Goal: Navigation & Orientation: Find specific page/section

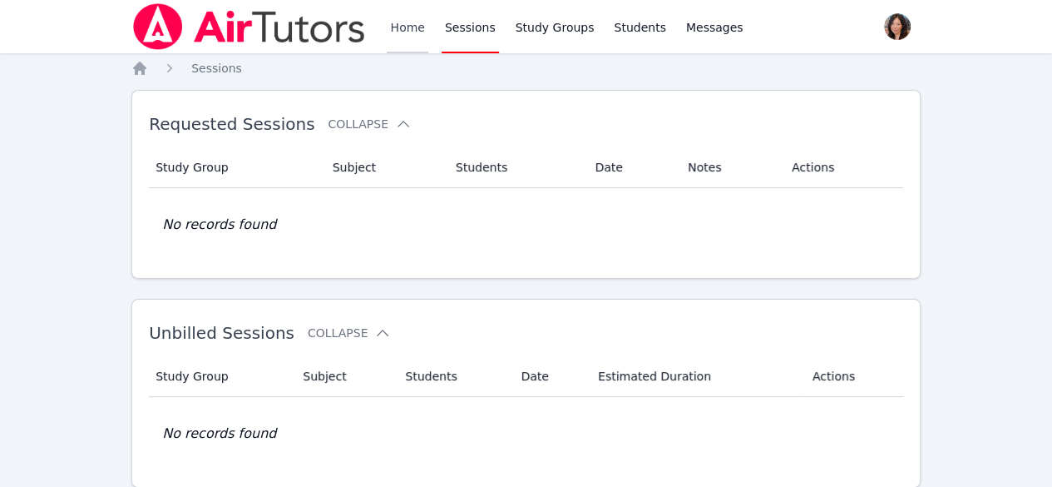
click at [409, 30] on link "Home" at bounding box center [407, 26] width 41 height 53
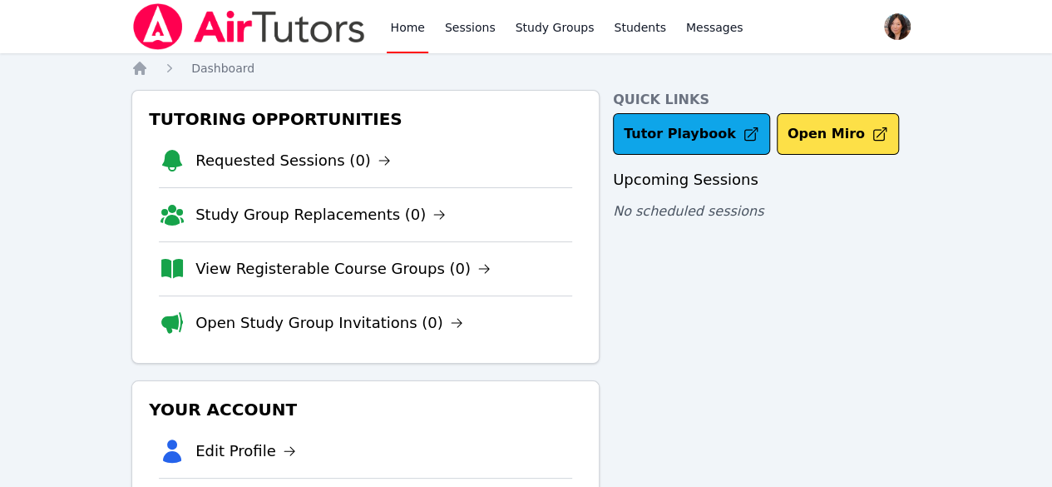
click at [409, 30] on link "Home" at bounding box center [407, 26] width 41 height 53
click at [459, 29] on link "Sessions" at bounding box center [470, 26] width 57 height 53
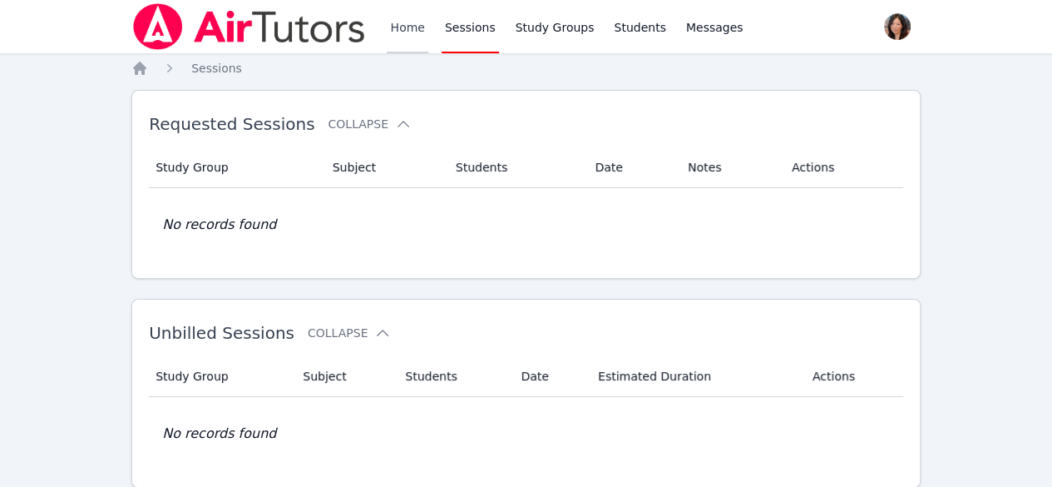
click at [411, 29] on link "Home" at bounding box center [407, 26] width 41 height 53
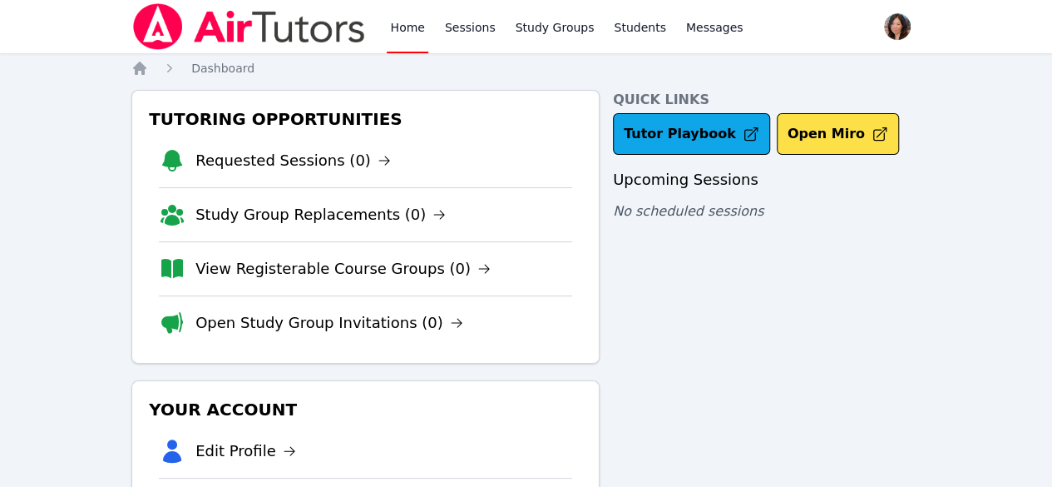
click at [411, 29] on link "Home" at bounding box center [407, 26] width 41 height 53
click at [470, 26] on link "Sessions" at bounding box center [470, 26] width 57 height 53
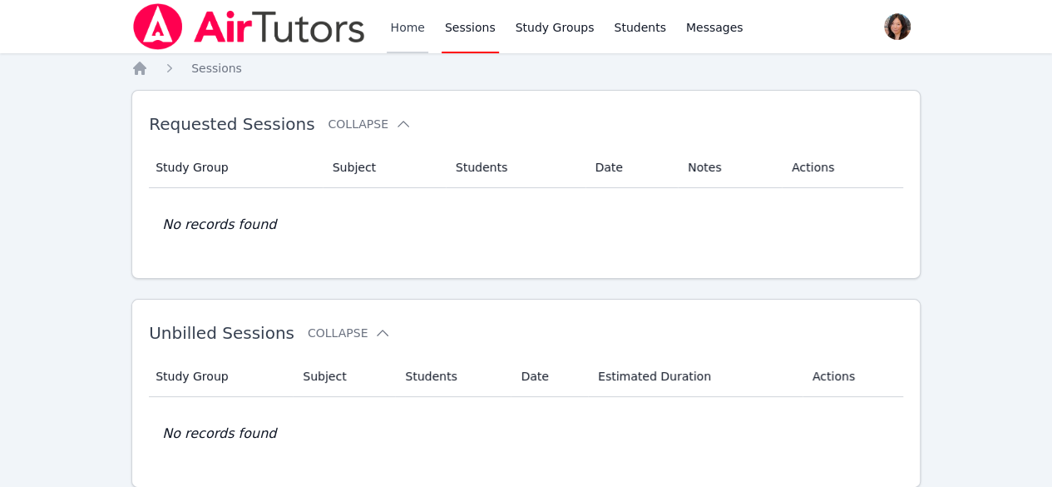
click at [416, 26] on link "Home" at bounding box center [407, 26] width 41 height 53
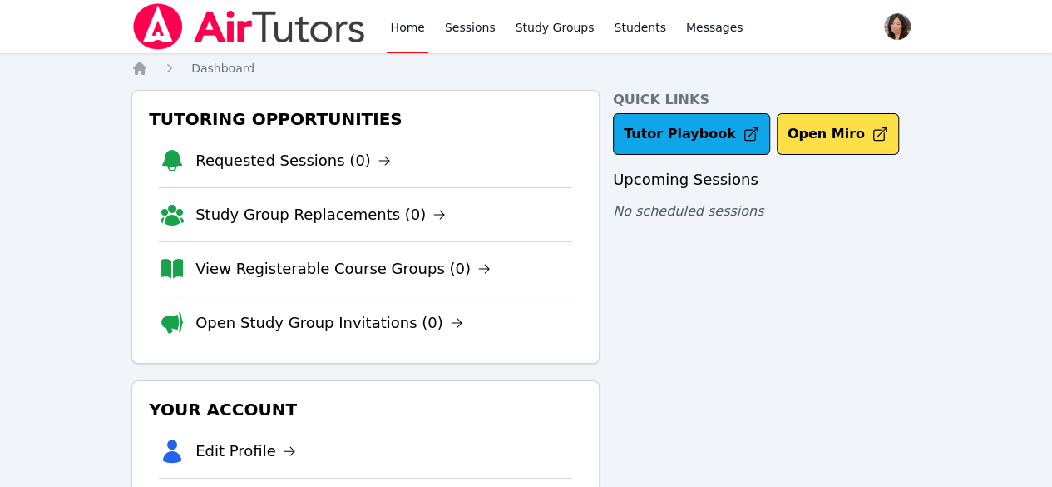
click at [416, 26] on link "Home" at bounding box center [407, 26] width 41 height 53
click at [467, 17] on link "Sessions" at bounding box center [470, 26] width 57 height 53
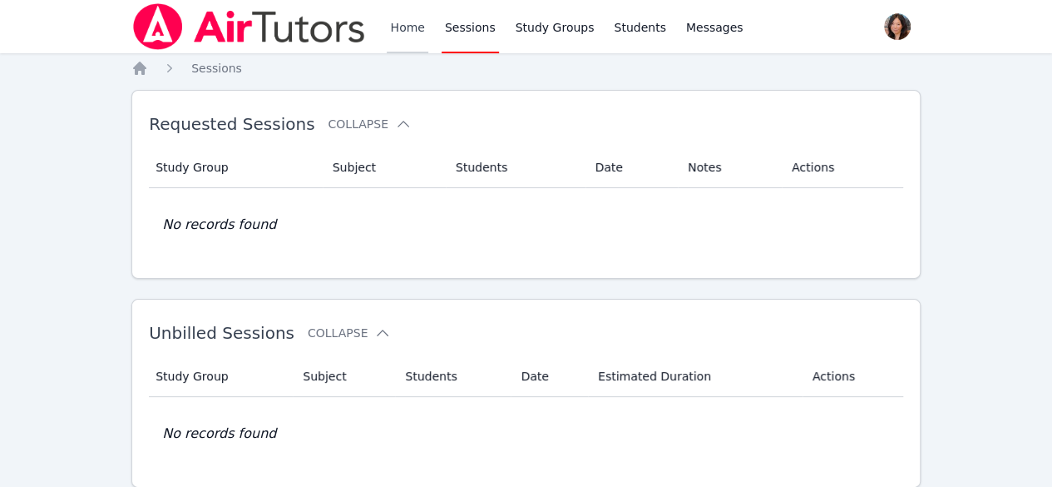
click at [407, 32] on link "Home" at bounding box center [407, 26] width 41 height 53
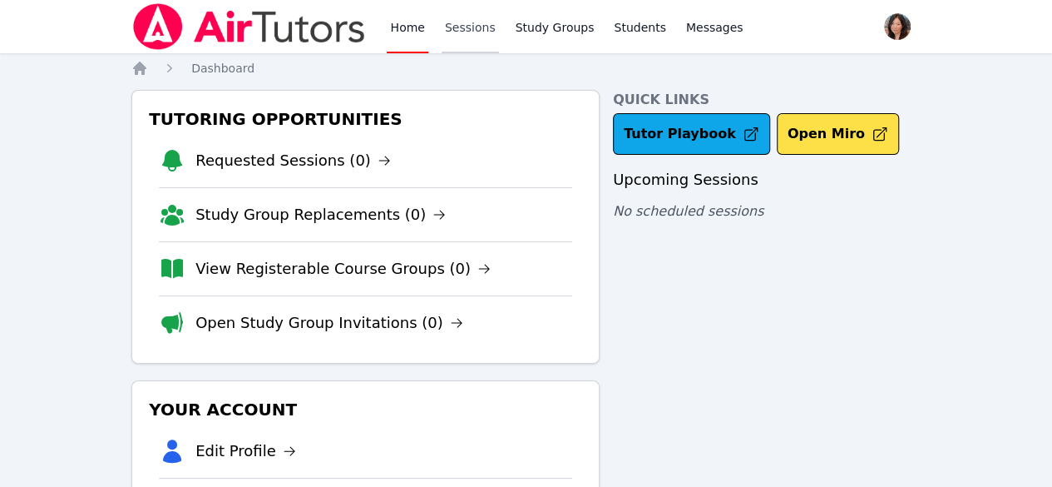
click at [450, 32] on link "Sessions" at bounding box center [470, 26] width 57 height 53
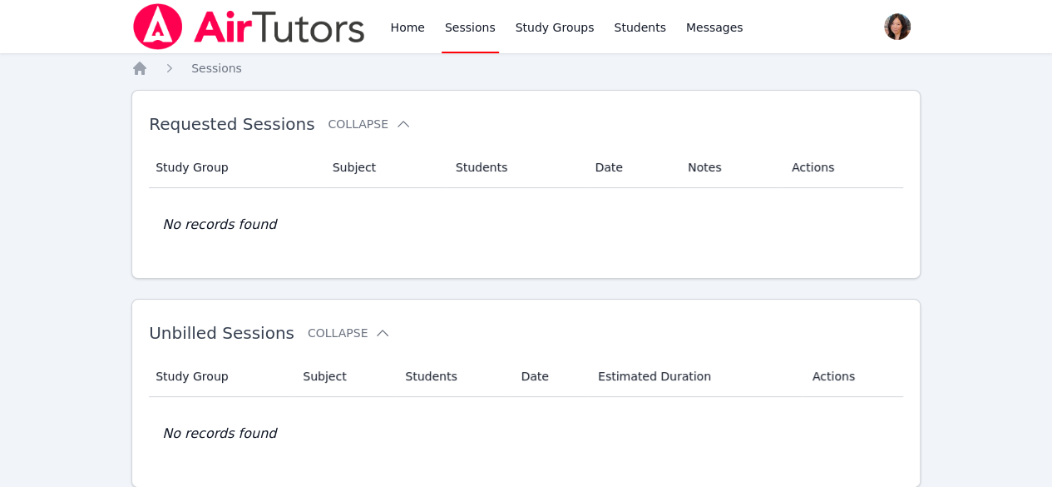
click at [450, 32] on link "Sessions" at bounding box center [470, 26] width 57 height 53
click at [407, 27] on link "Home" at bounding box center [407, 26] width 41 height 53
